Goal: Find specific page/section: Find specific page/section

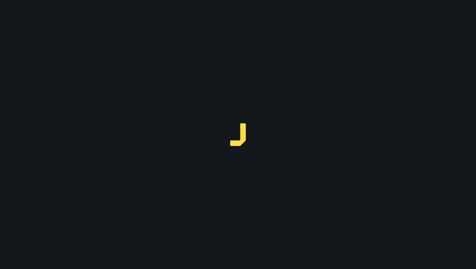
click at [98, 64] on div at bounding box center [238, 134] width 476 height 269
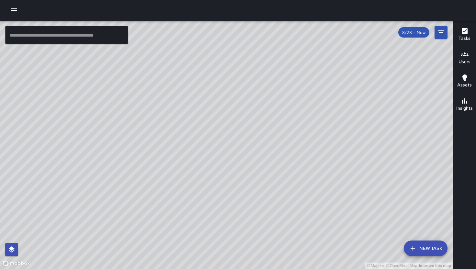
click at [16, 11] on icon "button" at bounding box center [14, 10] width 8 height 8
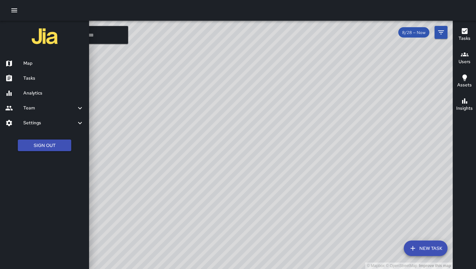
click at [35, 88] on link "Analytics" at bounding box center [44, 93] width 89 height 15
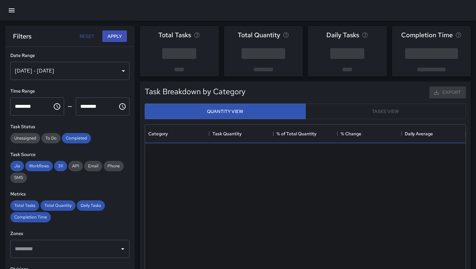
scroll to position [194, 321]
